Goal: Task Accomplishment & Management: Manage account settings

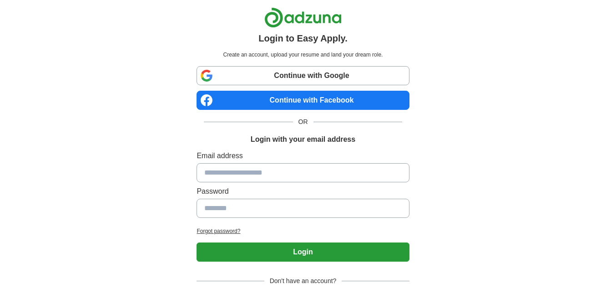
click at [288, 103] on link "Continue with Facebook" at bounding box center [303, 100] width 213 height 19
click at [306, 99] on link "Continue with Facebook" at bounding box center [303, 100] width 213 height 19
click at [285, 100] on link "Continue with Facebook" at bounding box center [303, 100] width 213 height 19
click at [273, 98] on link "Continue with Facebook" at bounding box center [303, 100] width 213 height 19
click at [307, 97] on link "Continue with Facebook" at bounding box center [303, 100] width 213 height 19
